Goal: Information Seeking & Learning: Learn about a topic

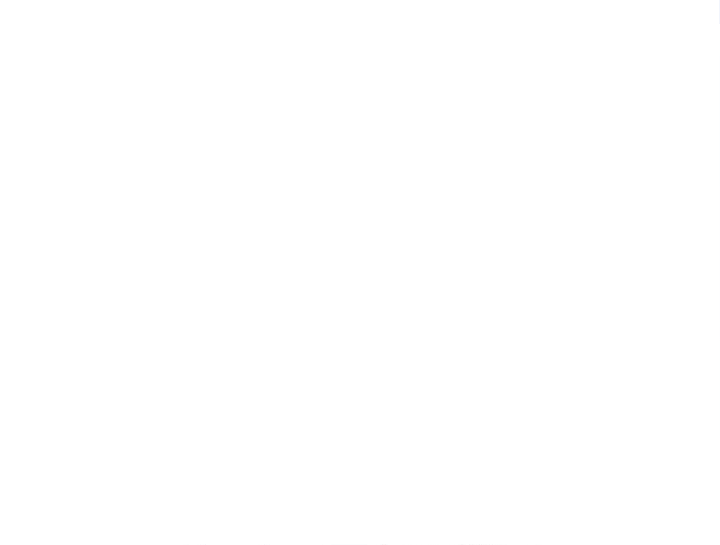
click at [327, 439] on img at bounding box center [360, 448] width 432 height 302
